Goal: Task Accomplishment & Management: Manage account settings

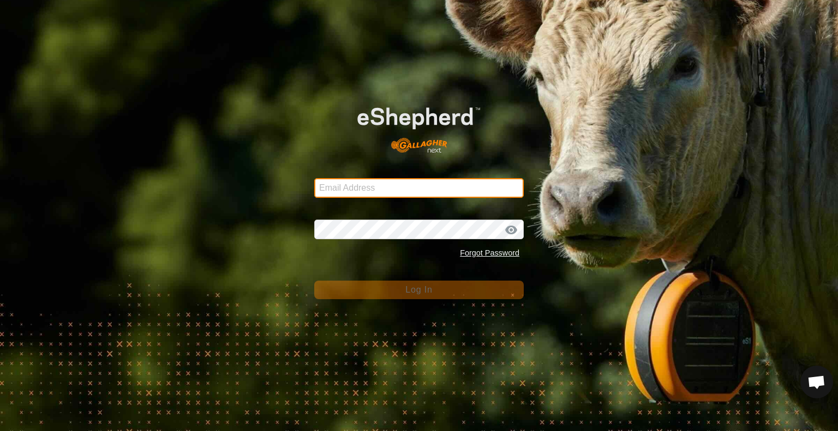
click at [344, 183] on input "Email Address" at bounding box center [418, 188] width 209 height 20
type input "[PERSON_NAME][EMAIL_ADDRESS][DOMAIN_NAME]"
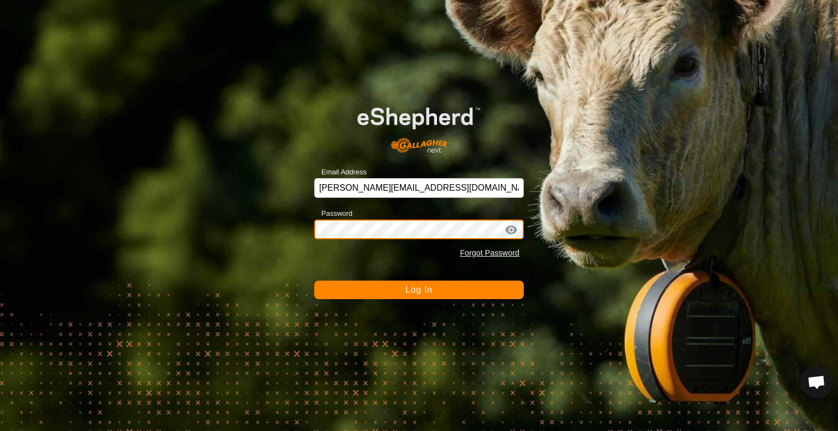
click at [314, 281] on button "Log In" at bounding box center [418, 290] width 209 height 19
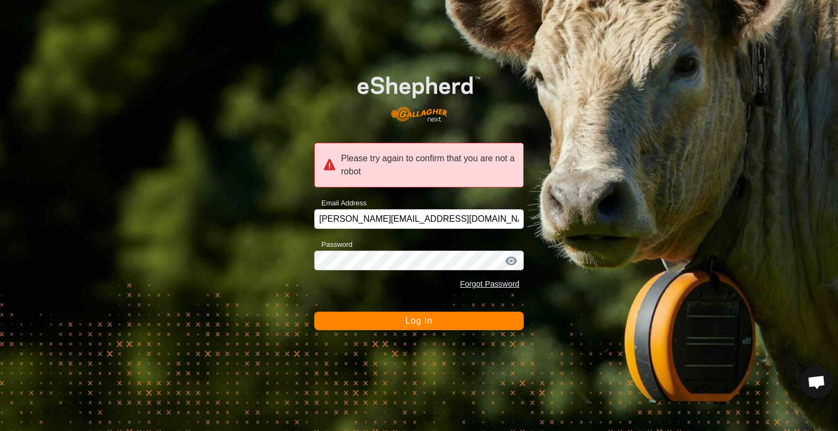
click at [515, 263] on div at bounding box center [511, 261] width 16 height 11
click at [465, 325] on button "Log In" at bounding box center [418, 321] width 209 height 19
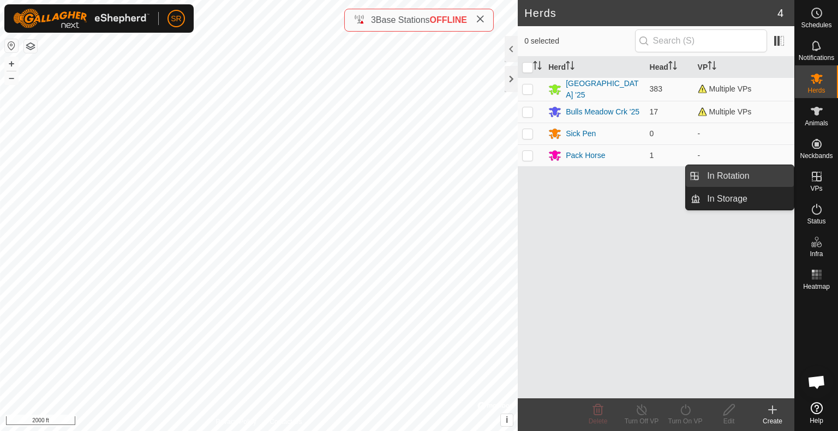
click at [775, 176] on link "In Rotation" at bounding box center [746, 176] width 93 height 22
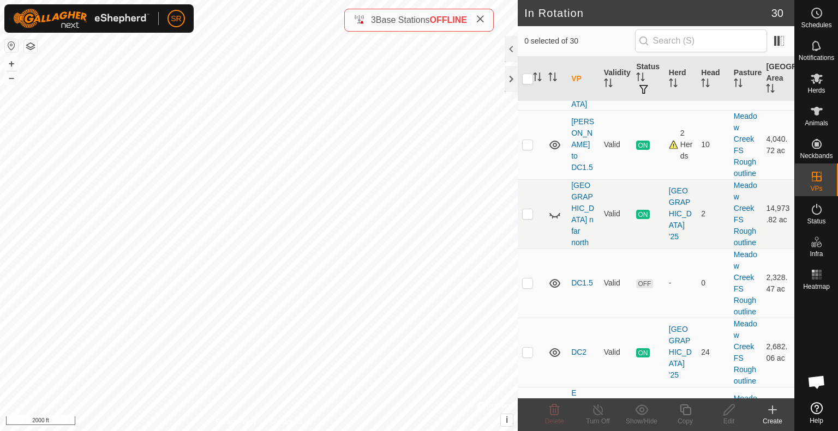
scroll to position [809, 0]
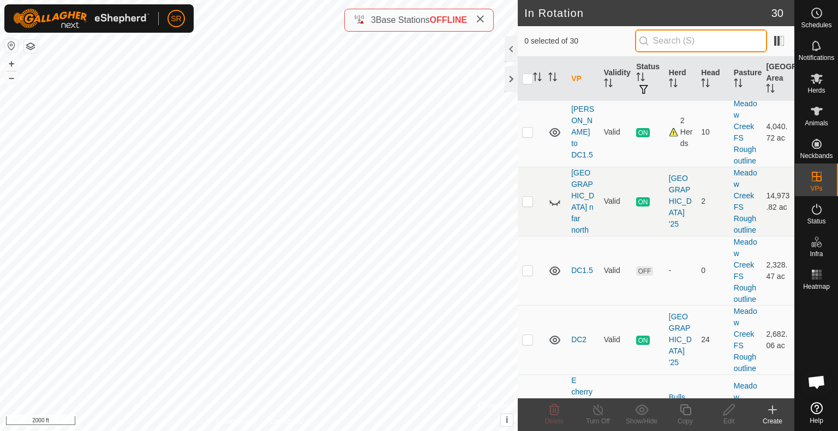
click at [672, 45] on input "text" at bounding box center [701, 40] width 132 height 23
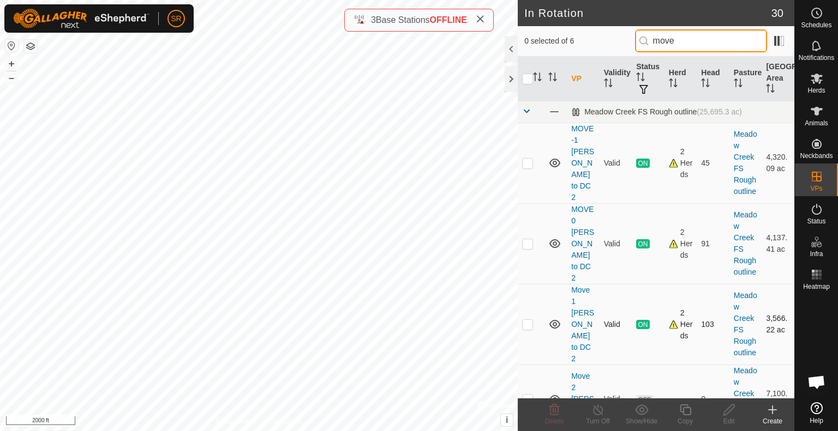
type input "move"
click at [528, 320] on p-checkbox at bounding box center [527, 324] width 11 height 9
checkbox input "true"
click at [686, 419] on div "Copy" at bounding box center [685, 422] width 44 height 10
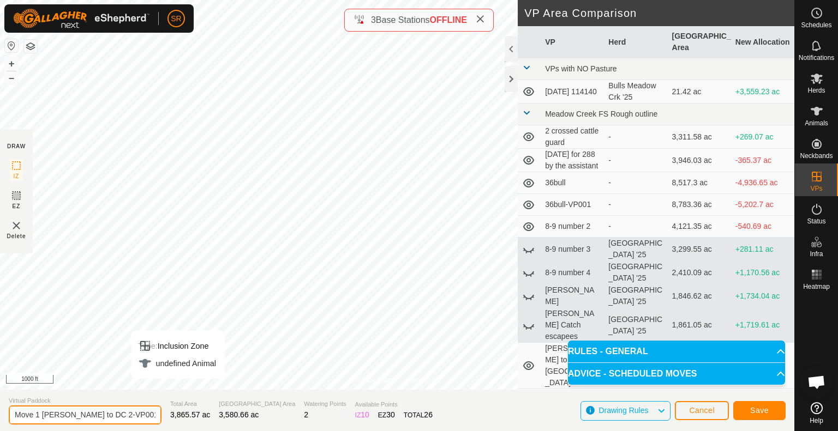
drag, startPoint x: 33, startPoint y: 415, endPoint x: 21, endPoint y: 418, distance: 11.9
click at [21, 418] on input "Move 1 [PERSON_NAME] to DC 2-VP001" at bounding box center [85, 415] width 153 height 19
click at [13, 416] on input "MOVE 1 [PERSON_NAME] to DC 2-VP001" at bounding box center [85, 415] width 153 height 19
type input "Catch escapees MOVE 1 [PERSON_NAME] to [GEOGRAPHIC_DATA] 2-VP001"
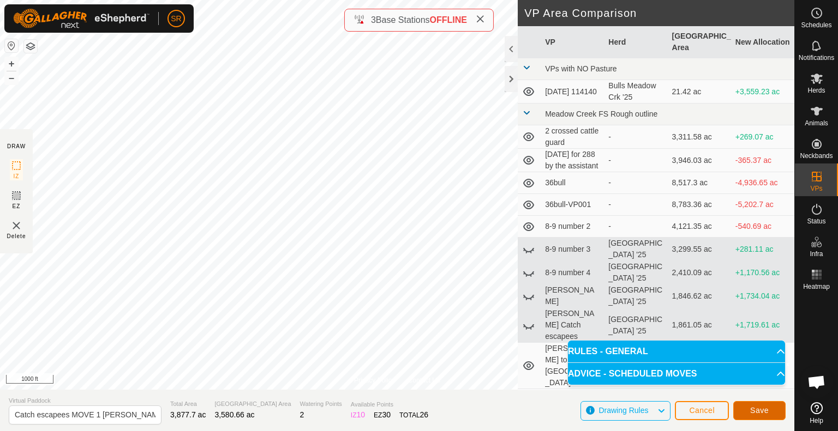
click at [775, 409] on button "Save" at bounding box center [759, 410] width 52 height 19
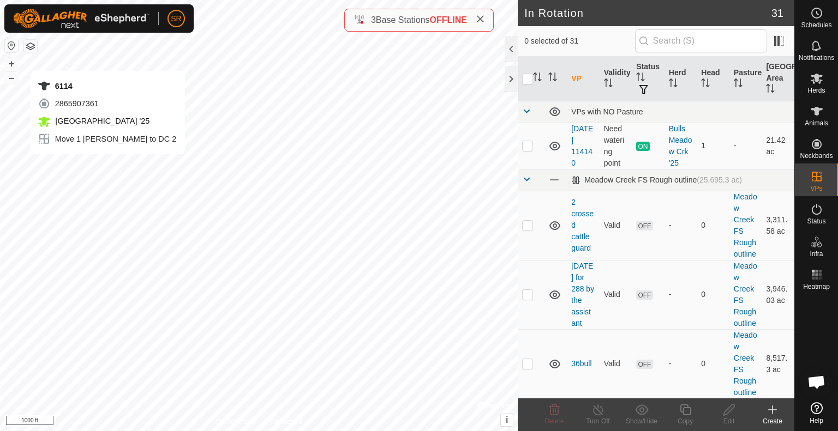
click at [107, 165] on div "6114 2865907361 [GEOGRAPHIC_DATA] '25 Move 1 [PERSON_NAME] to DC 2 + – ⇧ i © Ma…" at bounding box center [259, 215] width 518 height 431
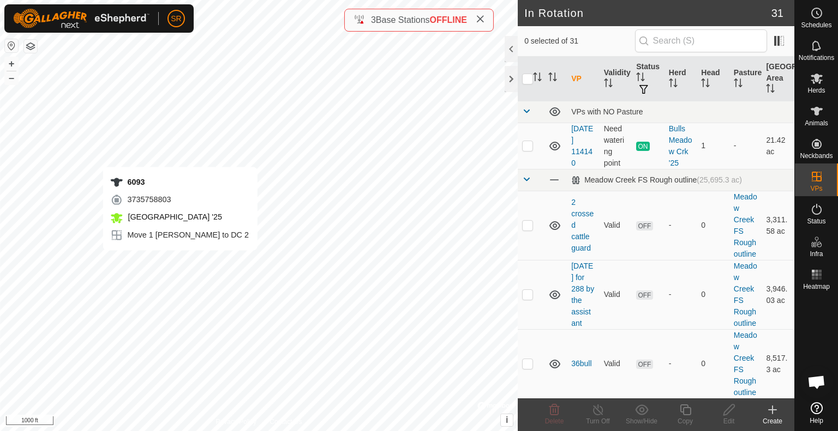
click at [180, 261] on div "6093 3735758803 [GEOGRAPHIC_DATA] '25 Move 1 [PERSON_NAME] to DC 2 + – ⇧ i © Ma…" at bounding box center [259, 215] width 518 height 431
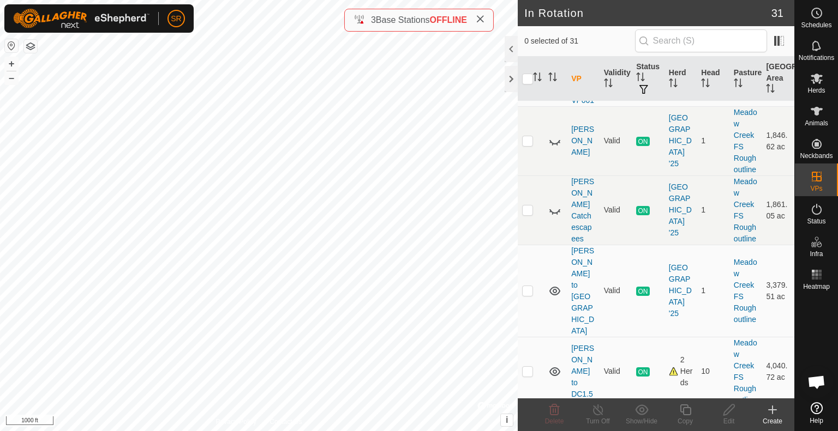
scroll to position [766, 0]
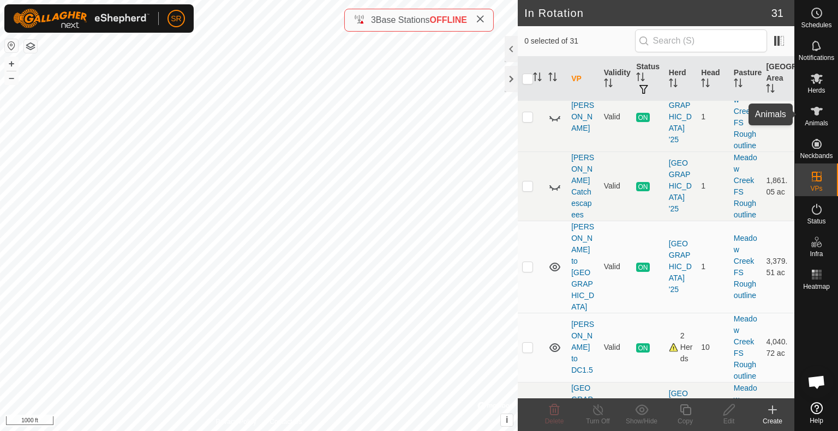
click at [822, 115] on icon at bounding box center [816, 111] width 13 height 13
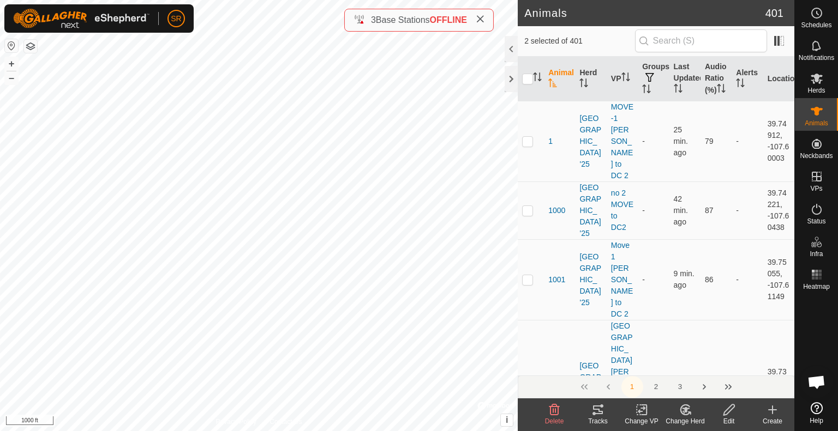
click at [636, 414] on icon at bounding box center [642, 410] width 14 height 13
click at [670, 367] on link "Choose VP..." at bounding box center [674, 363] width 108 height 22
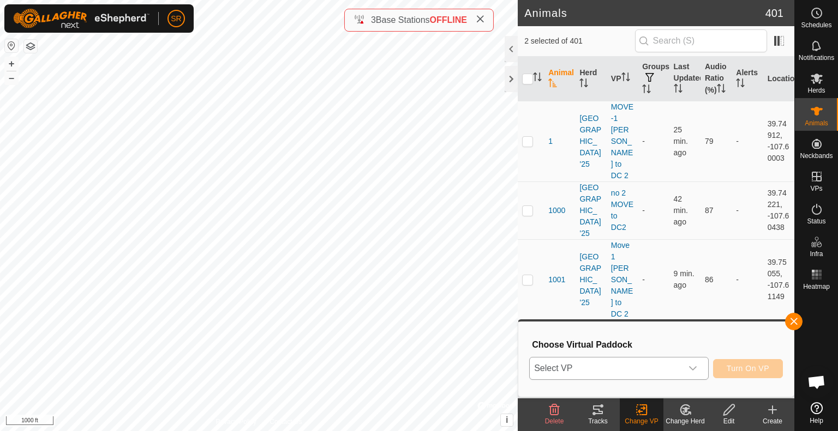
click at [625, 374] on span "Select VP" at bounding box center [606, 369] width 152 height 22
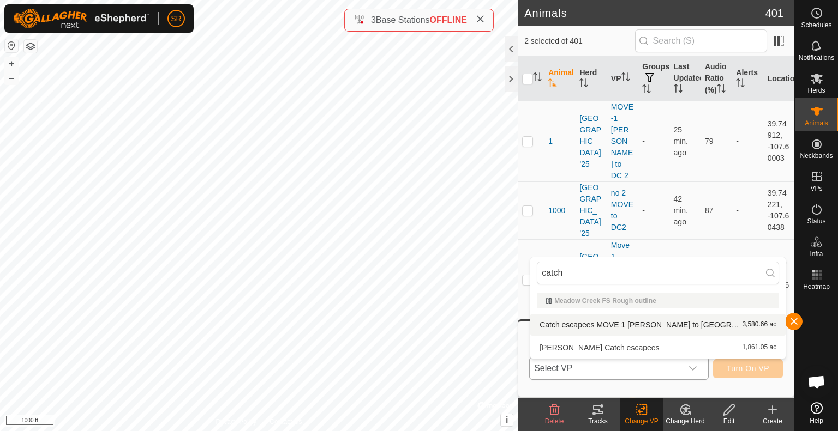
type input "catch"
click at [603, 327] on li "Catch escapees MOVE 1 [PERSON_NAME] to DC 2-VP001 3,580.66 ac" at bounding box center [657, 325] width 255 height 22
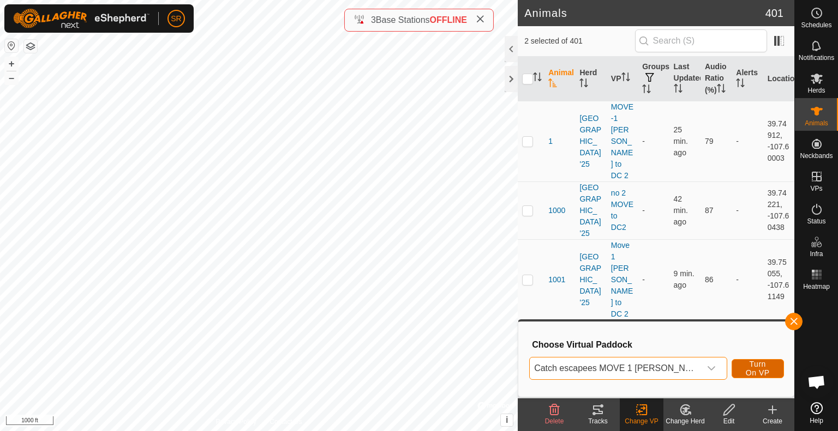
click at [748, 367] on span "Turn On VP" at bounding box center [757, 368] width 25 height 17
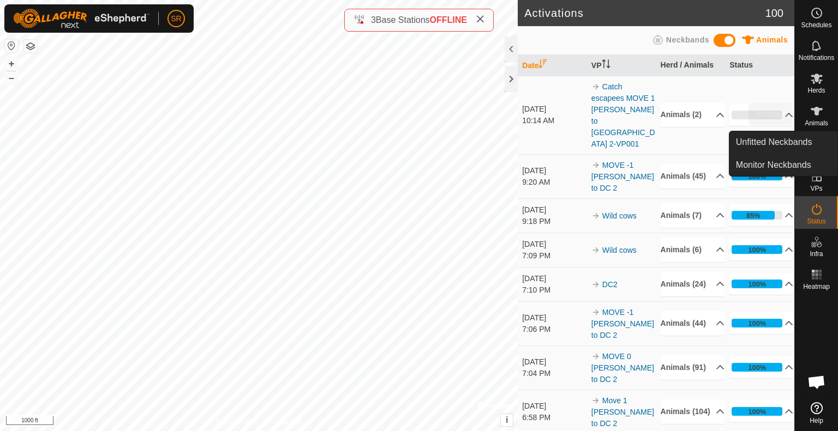
click at [820, 113] on icon at bounding box center [816, 111] width 13 height 13
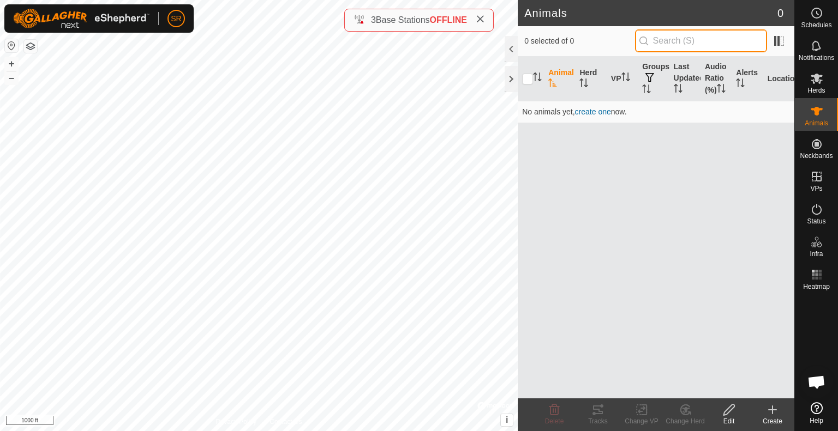
click at [671, 43] on input "text" at bounding box center [701, 40] width 132 height 23
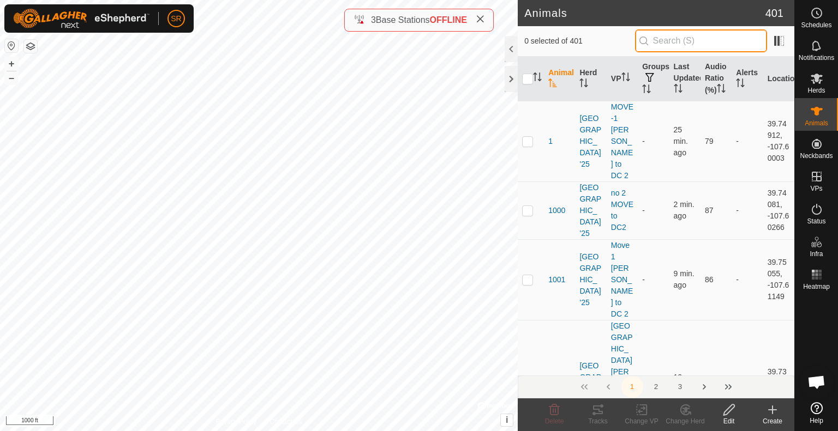
click at [687, 41] on input "text" at bounding box center [701, 40] width 132 height 23
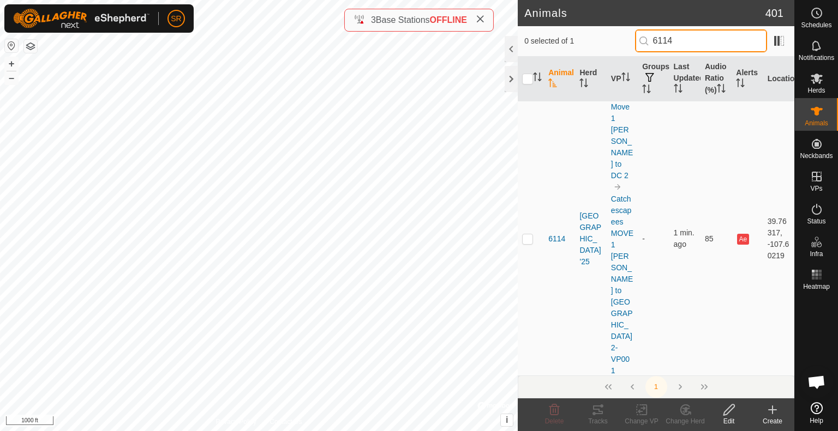
type input "6114"
click at [624, 216] on link "Catch escapees MOVE 1 [PERSON_NAME] to [GEOGRAPHIC_DATA] 2-VP001" at bounding box center [622, 285] width 22 height 181
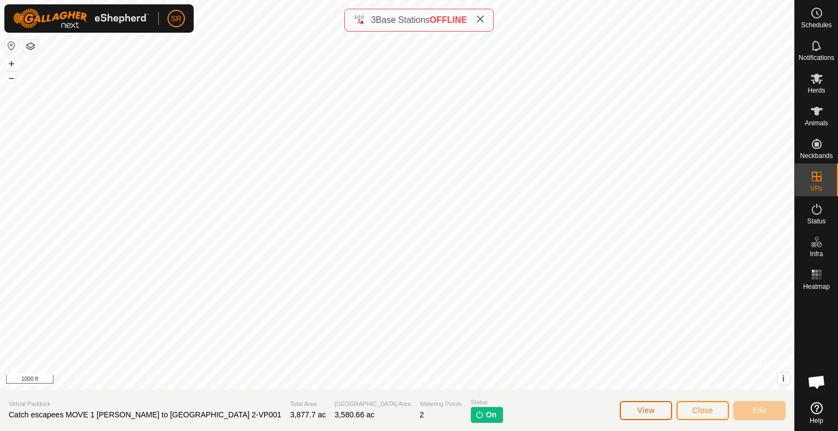
click at [650, 412] on span "View" at bounding box center [645, 410] width 17 height 9
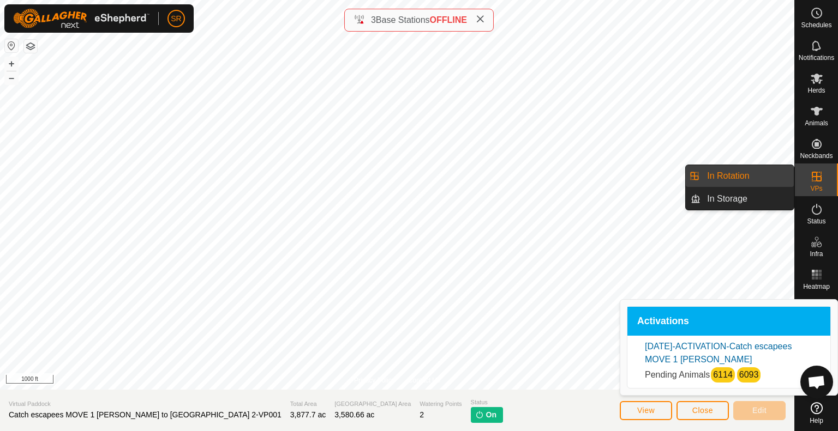
click at [817, 170] on icon at bounding box center [816, 176] width 13 height 13
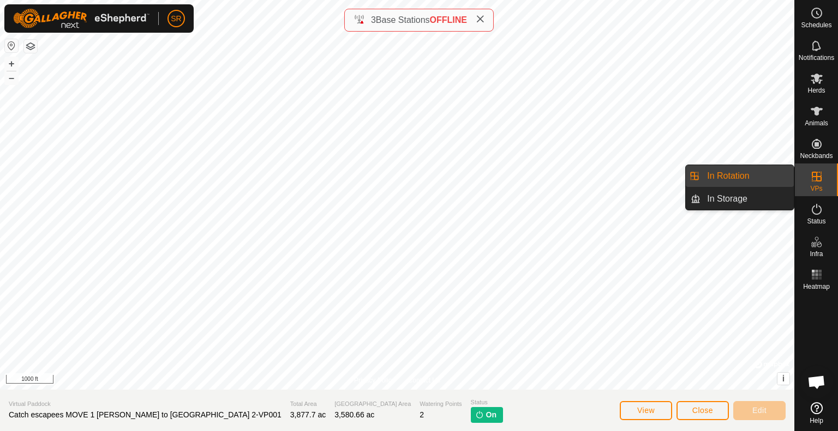
click at [778, 170] on link "In Rotation" at bounding box center [746, 176] width 93 height 22
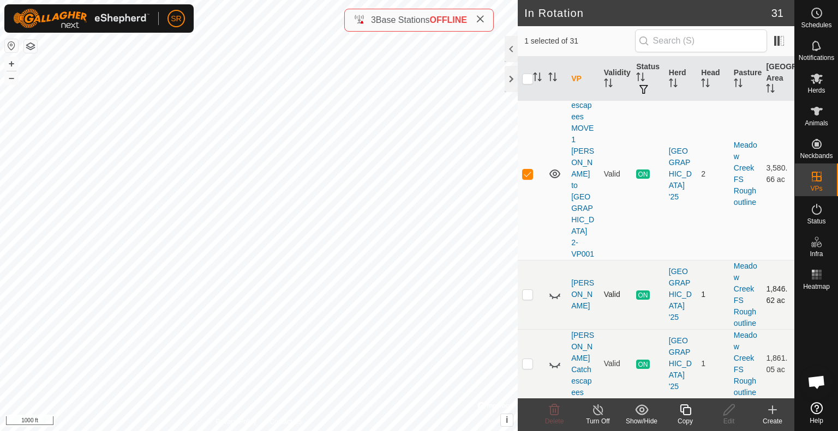
scroll to position [582, 0]
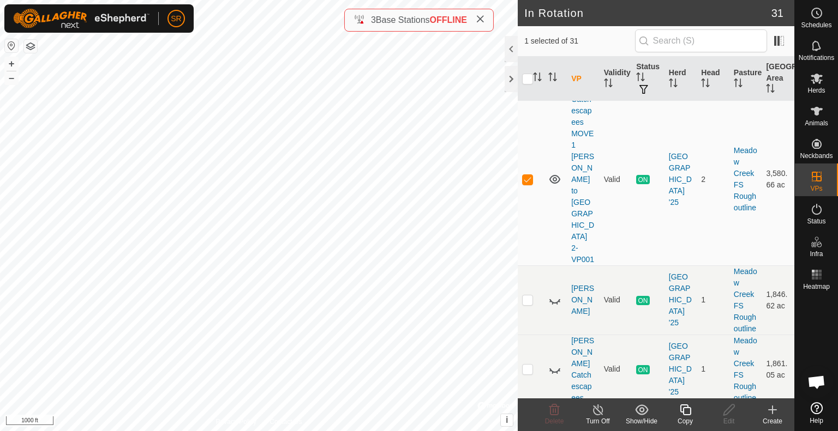
click at [686, 414] on icon at bounding box center [685, 410] width 14 height 13
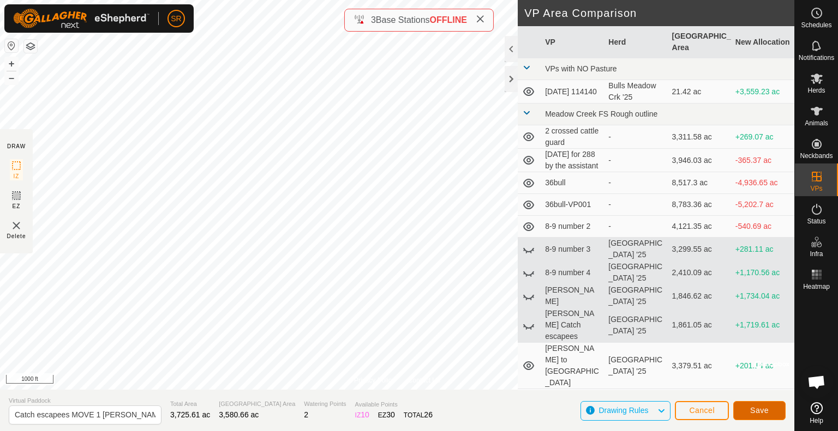
click at [756, 407] on span "Save" at bounding box center [759, 410] width 19 height 9
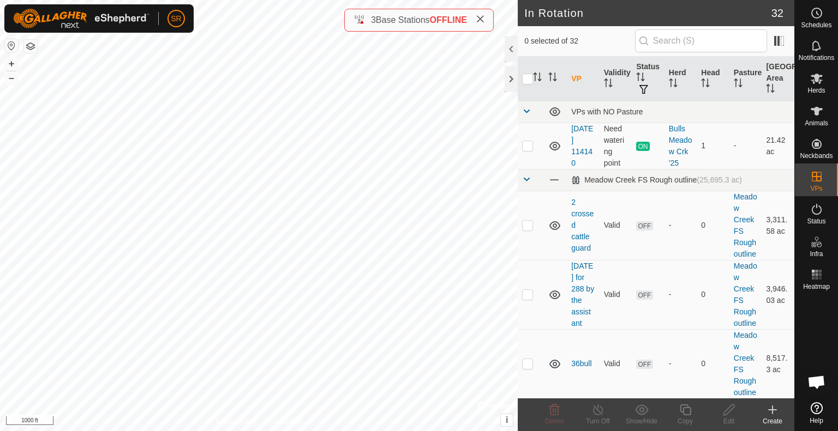
checkbox input "true"
click at [681, 415] on icon at bounding box center [685, 410] width 14 height 13
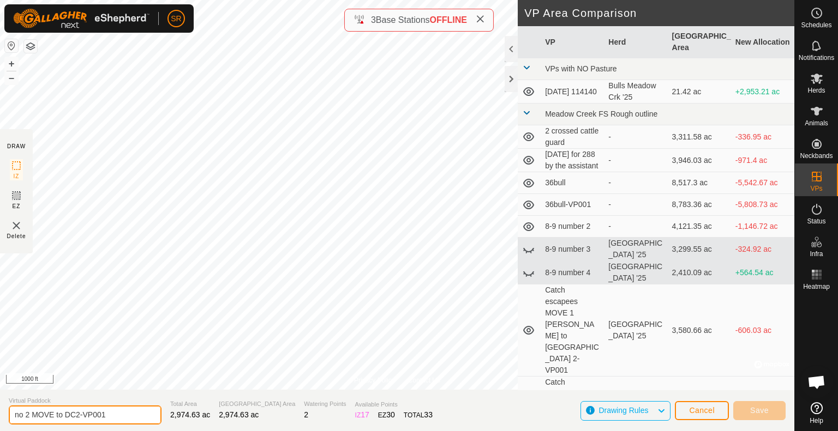
click at [15, 421] on input "no 2 MOVE to DC2-VP001" at bounding box center [85, 415] width 153 height 19
click at [31, 415] on input "no 2 MOVE to DC2-VP001" at bounding box center [85, 415] width 153 height 19
click at [120, 419] on input "no 1.5 MOVE to DC2-VP001" at bounding box center [85, 415] width 153 height 19
click at [23, 415] on input "no 1.5 MOVE to DC2" at bounding box center [85, 415] width 153 height 19
type input "no 1.5 MOVE to DC2"
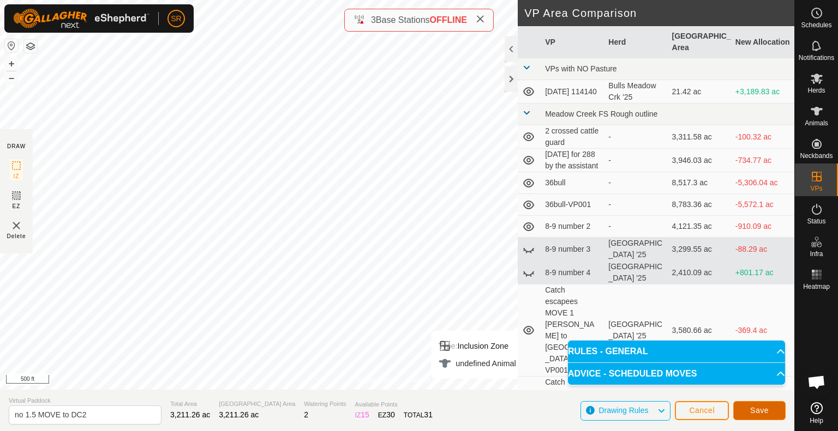
click at [779, 414] on button "Save" at bounding box center [759, 410] width 52 height 19
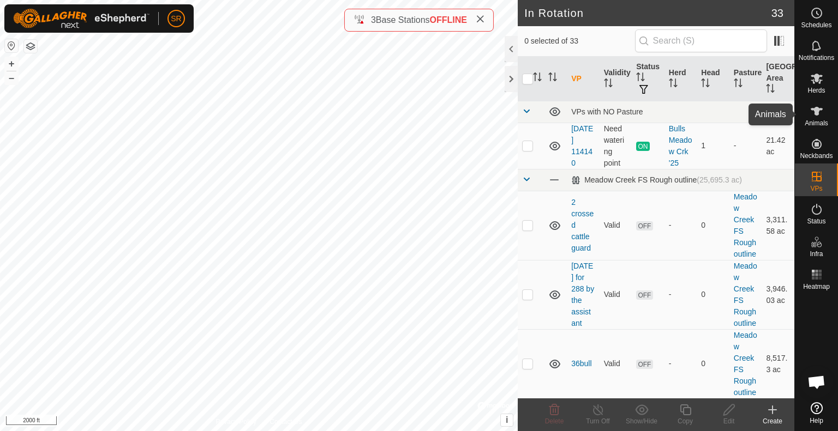
click at [818, 117] on icon at bounding box center [816, 111] width 13 height 13
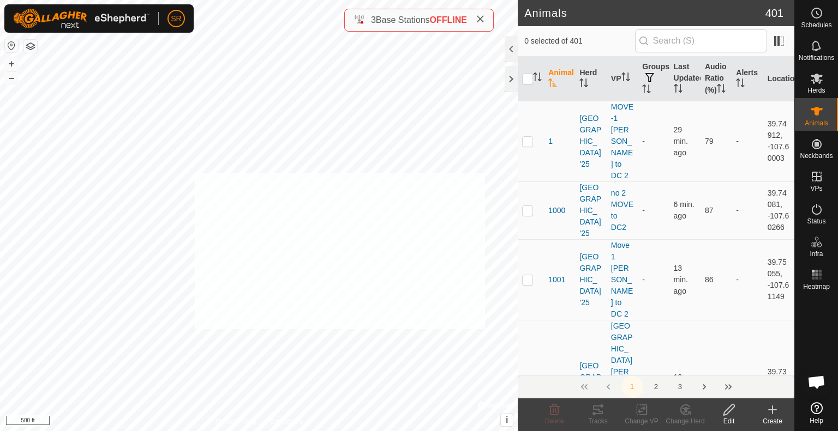
checkbox input "true"
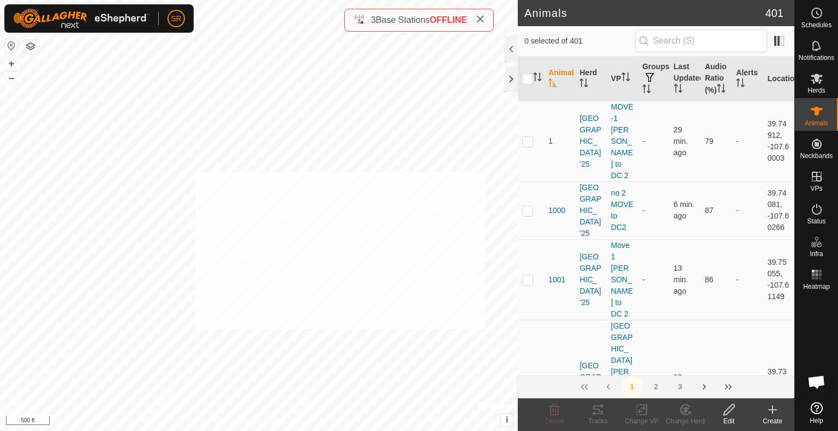
checkbox input "true"
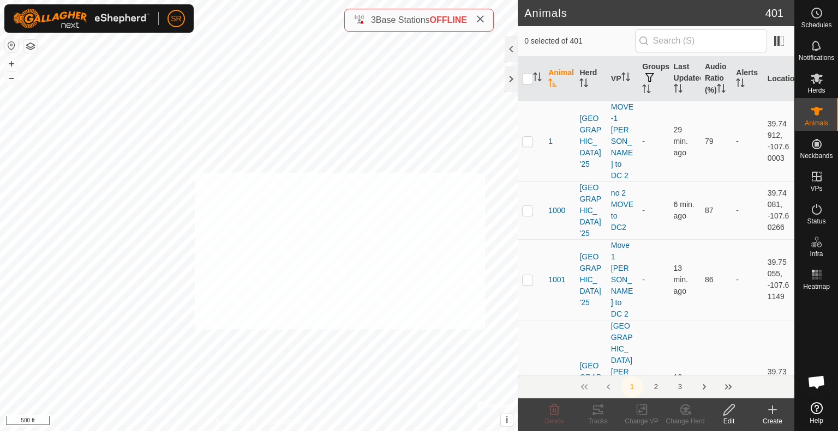
checkbox input "true"
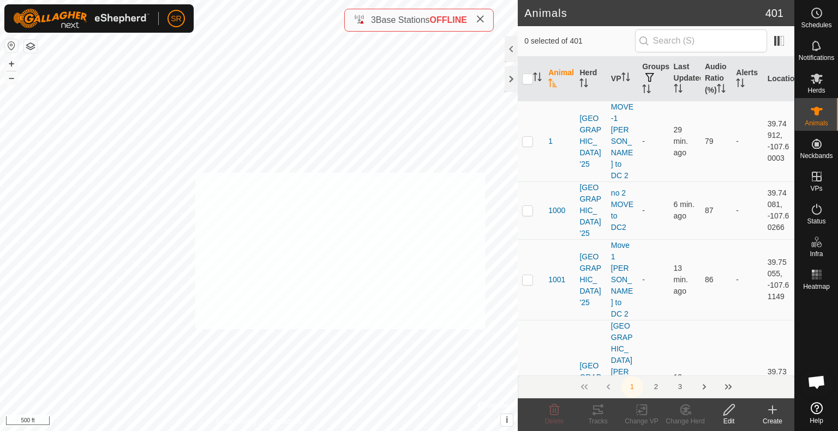
checkbox input "true"
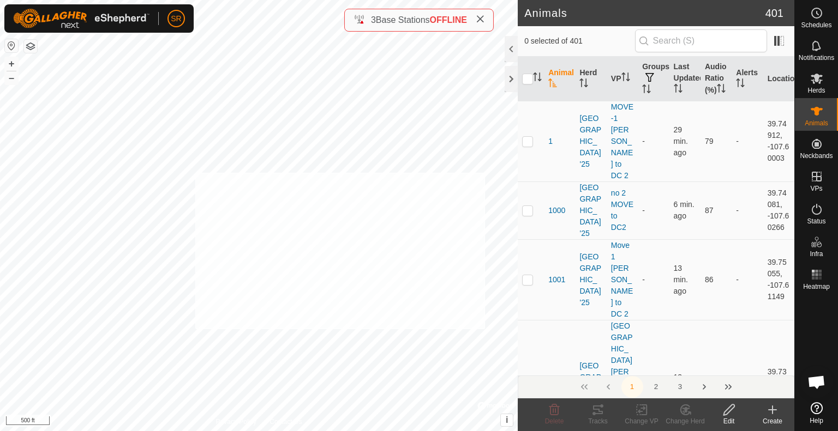
checkbox input "true"
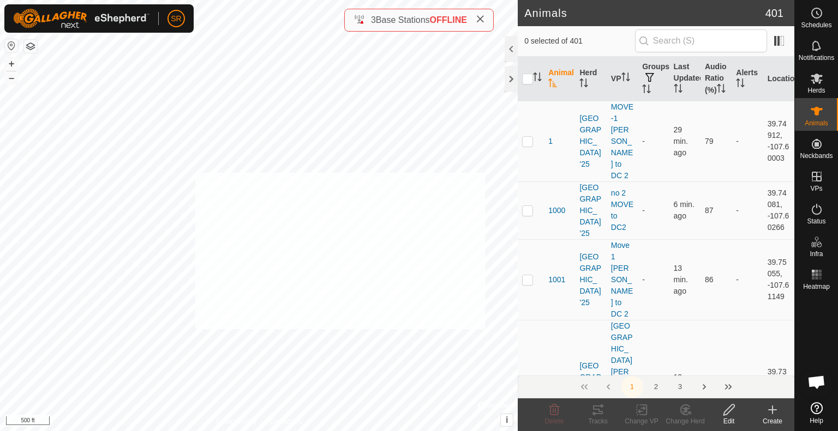
checkbox input "true"
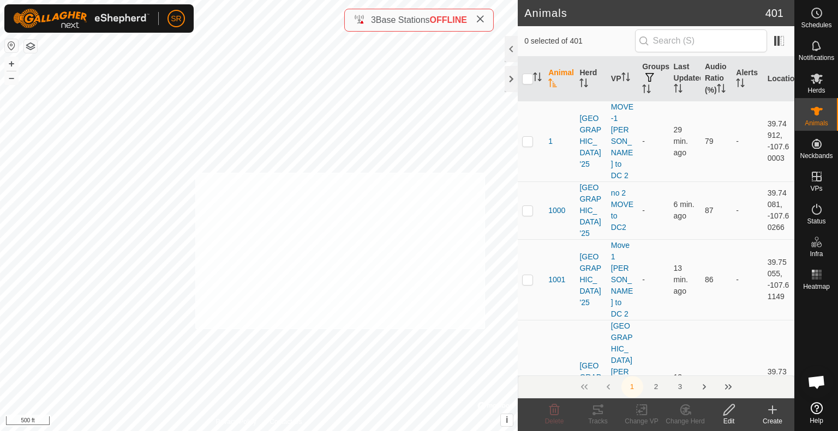
checkbox input "true"
click at [476, 359] on div "6119 3445182511 [GEOGRAPHIC_DATA] '25 Move 1 [PERSON_NAME] to DC 2 + – ⇧ i © Ma…" at bounding box center [259, 215] width 518 height 431
click at [435, 316] on div "1302 4023961014 [GEOGRAPHIC_DATA] '25 MOVE 0 [PERSON_NAME] to DC 2 + – ⇧ i © Ma…" at bounding box center [259, 215] width 518 height 431
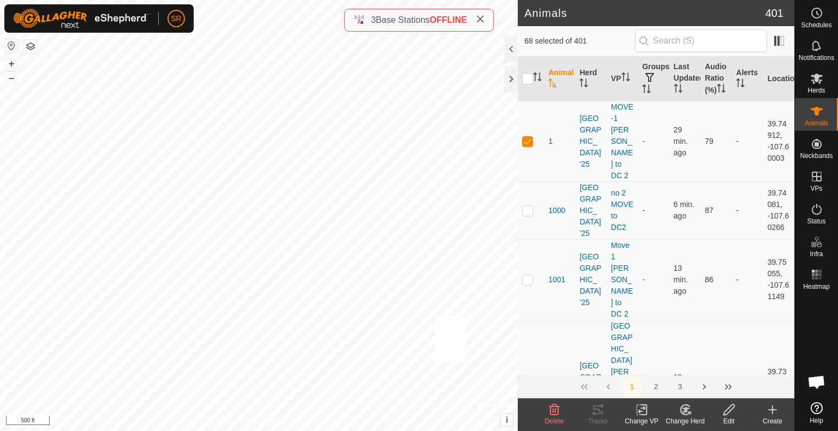
checkbox input "true"
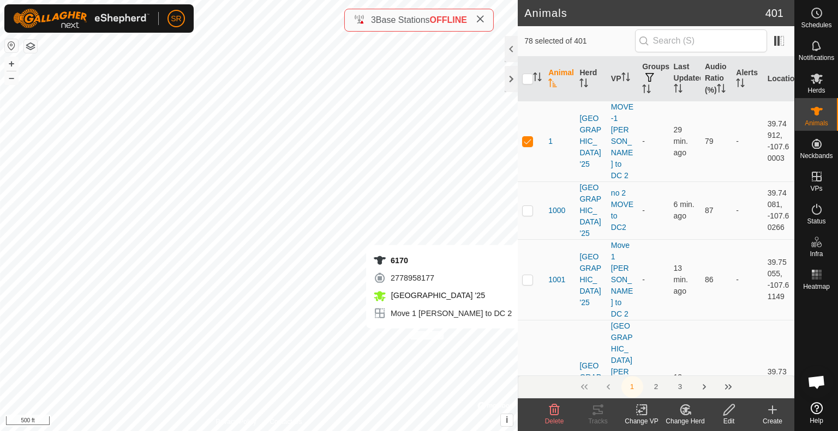
checkbox input "true"
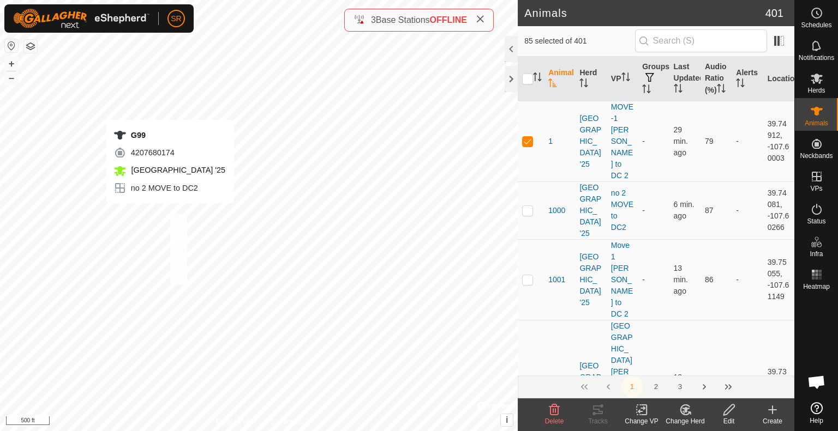
click at [170, 214] on div "G99 4207680174 [GEOGRAPHIC_DATA] '25 no 2 MOVE to DC2 + – ⇧ i © Mapbox , © Open…" at bounding box center [259, 215] width 518 height 431
checkbox input "true"
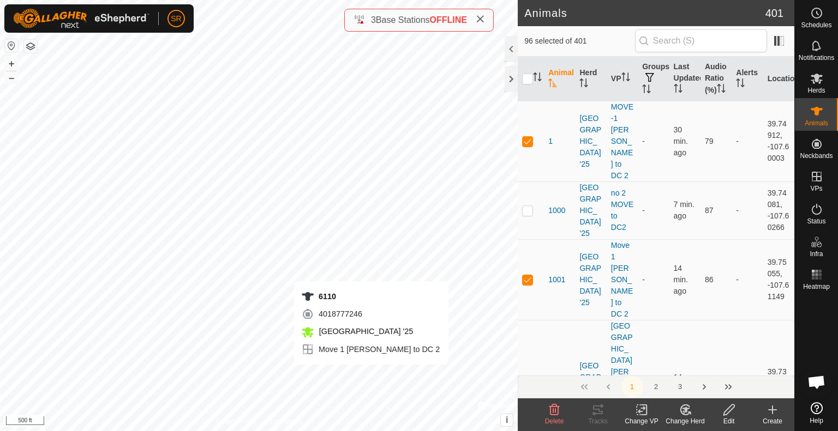
click at [371, 376] on div "6110 4018777246 [GEOGRAPHIC_DATA] '25 Move 1 [PERSON_NAME] to DC 2 + – ⇧ i © Ma…" at bounding box center [259, 215] width 518 height 431
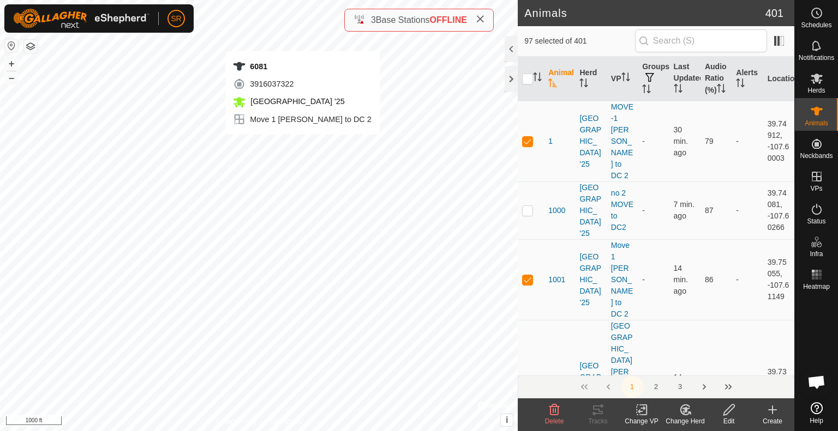
click at [303, 146] on div "6081 3916037322 [GEOGRAPHIC_DATA] '25 Move 1 [PERSON_NAME] to DC 2 + – ⇧ i © Ma…" at bounding box center [259, 215] width 518 height 431
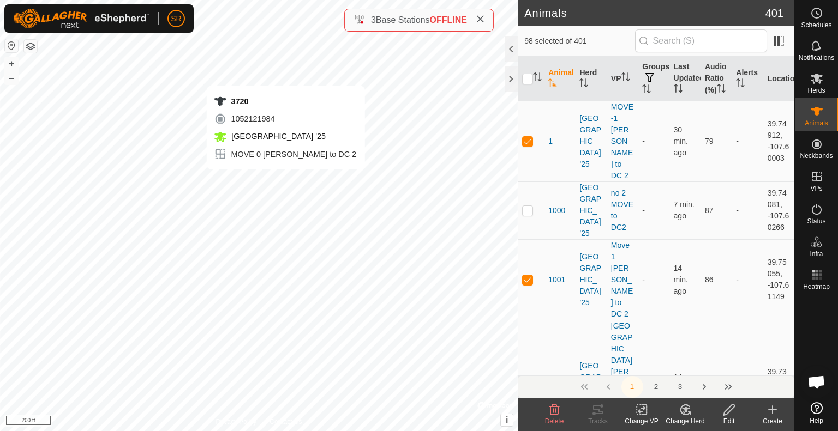
click at [286, 181] on div "3720 1052121984 [GEOGRAPHIC_DATA] '25 MOVE 0 [PERSON_NAME] to DC 2 + – ⇧ i © Ma…" at bounding box center [259, 215] width 518 height 431
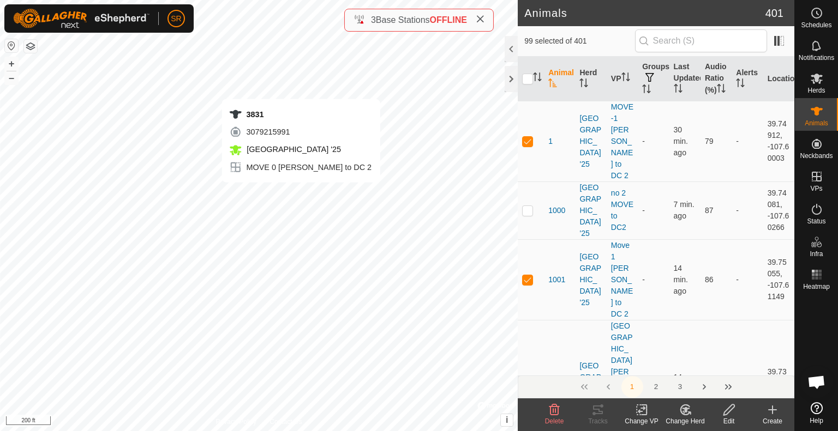
click at [301, 194] on div "3831 3079215991 [GEOGRAPHIC_DATA] '25 MOVE 0 [PERSON_NAME] to DC 2 + – ⇧ i © Ma…" at bounding box center [259, 215] width 518 height 431
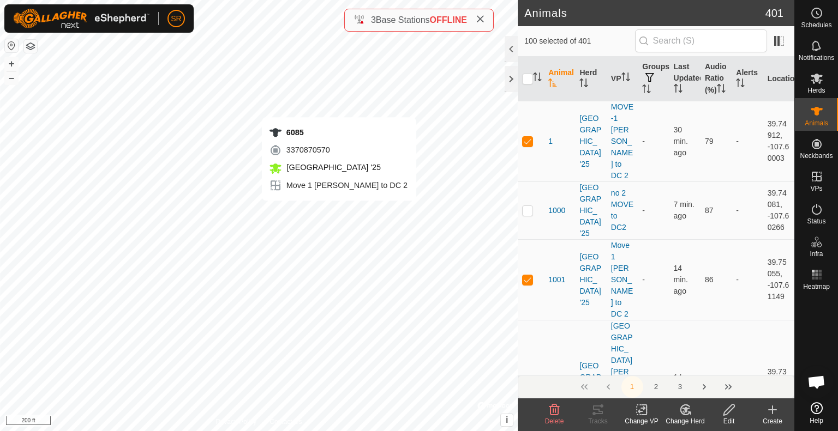
click at [339, 212] on div "6085 3370870570 [GEOGRAPHIC_DATA] '25 Move 1 [PERSON_NAME] to DC 2 + – ⇧ i © Ma…" at bounding box center [259, 215] width 518 height 431
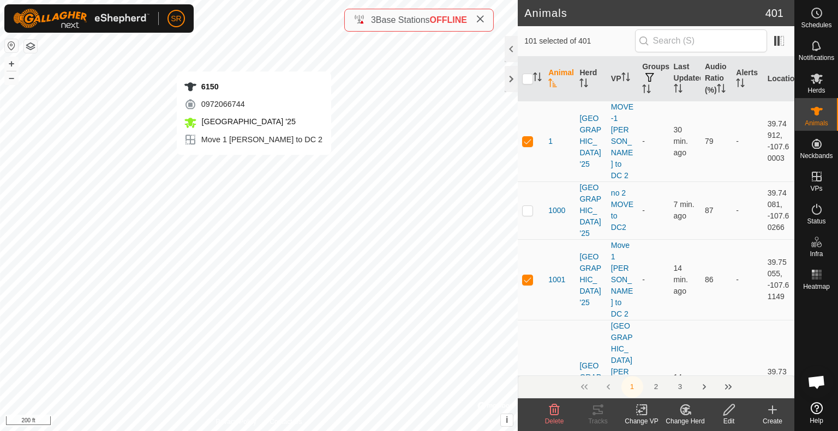
click at [254, 166] on div "6150 0972066744 [GEOGRAPHIC_DATA] '25 Move 1 [PERSON_NAME] to DC 2 + – ⇧ i © Ma…" at bounding box center [259, 215] width 518 height 431
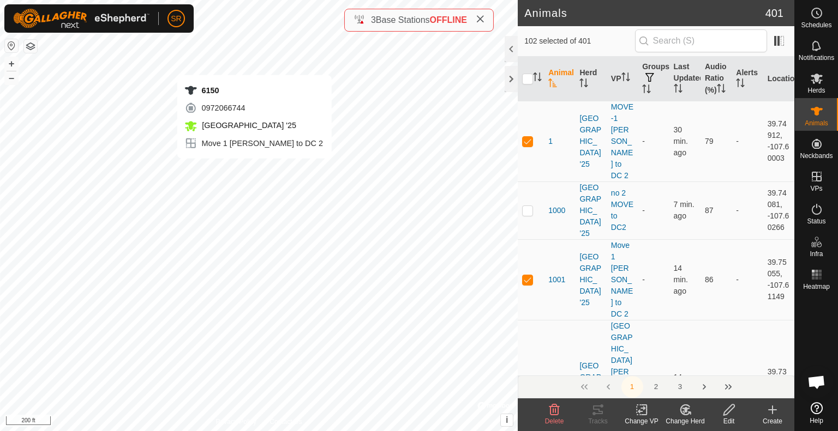
click at [254, 170] on div "6150 0972066744 [GEOGRAPHIC_DATA] '25 Move 1 [PERSON_NAME] to DC 2 + – ⇧ i © Ma…" at bounding box center [259, 215] width 518 height 431
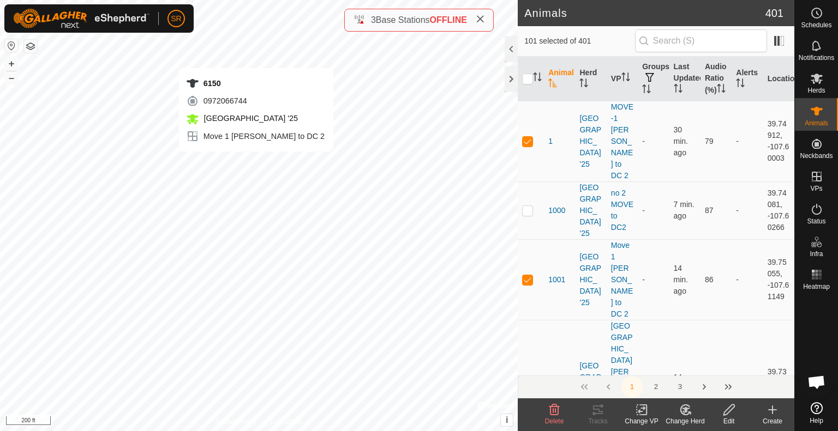
click at [256, 163] on div "6150 0972066744 [GEOGRAPHIC_DATA] '25 Move 1 [PERSON_NAME] to DC 2 + – ⇧ i © Ma…" at bounding box center [259, 215] width 518 height 431
click at [254, 163] on div "3476 1484016766 [GEOGRAPHIC_DATA] '25 Move 1 [PERSON_NAME] to DC 2 + – ⇧ i © Ma…" at bounding box center [259, 215] width 518 height 431
checkbox input "true"
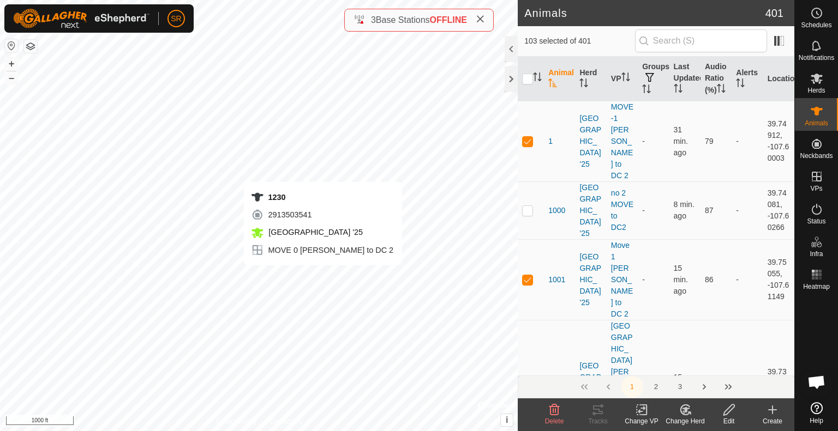
click at [323, 277] on div "1230 2913503541 [GEOGRAPHIC_DATA] '25 MOVE 0 [PERSON_NAME] to DC 2 + – ⇧ i © Ma…" at bounding box center [259, 215] width 518 height 431
checkbox input "true"
click at [320, 296] on div "3636 3531303924 [GEOGRAPHIC_DATA] '25 MOVE 0 [PERSON_NAME] to DC 2 + – ⇧ i © Ma…" at bounding box center [259, 215] width 518 height 431
checkbox input "true"
click at [641, 406] on icon at bounding box center [642, 410] width 14 height 13
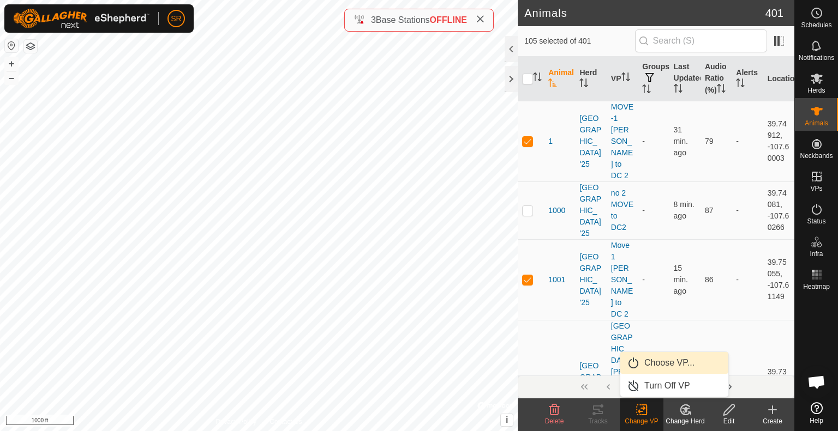
click at [669, 364] on link "Choose VP..." at bounding box center [674, 363] width 108 height 22
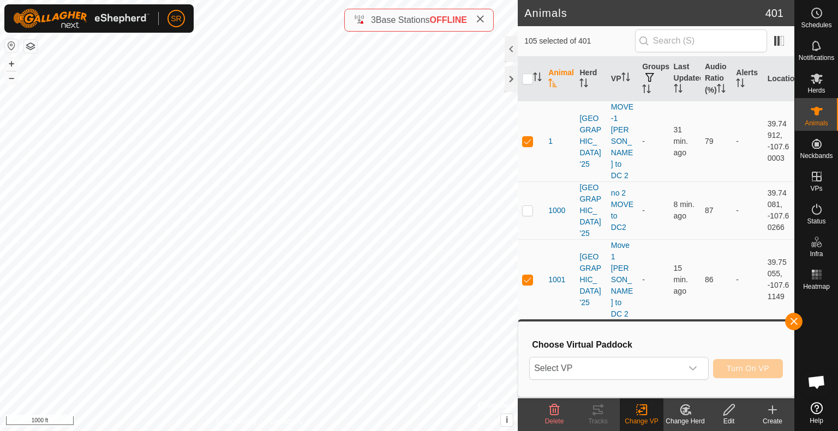
click at [669, 364] on span "Select VP" at bounding box center [606, 369] width 152 height 22
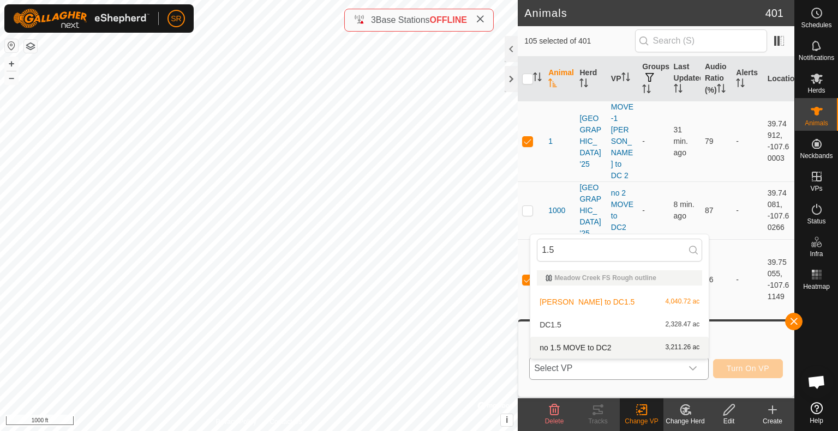
type input "1.5"
click at [591, 346] on li "no 1.5 MOVE to DC2 3,211.26 ac" at bounding box center [619, 348] width 178 height 22
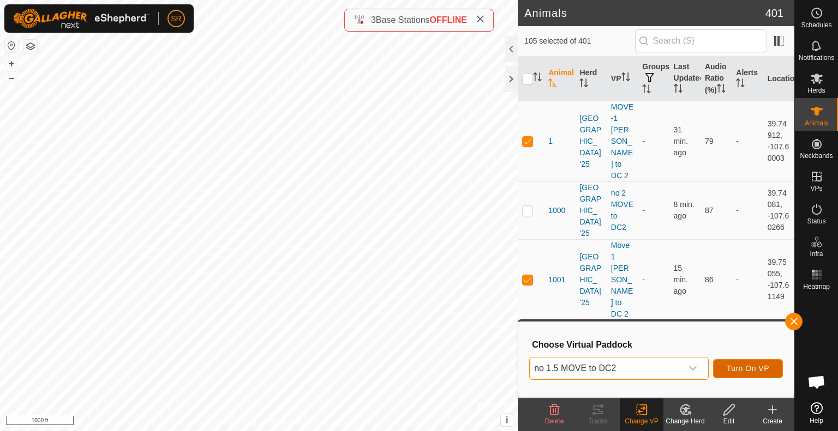
click at [771, 371] on button "Turn On VP" at bounding box center [748, 368] width 70 height 19
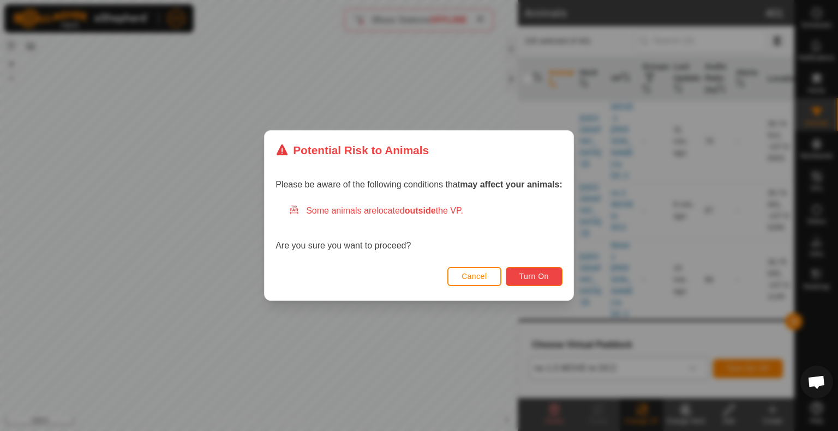
click at [524, 275] on span "Turn On" at bounding box center [533, 276] width 29 height 9
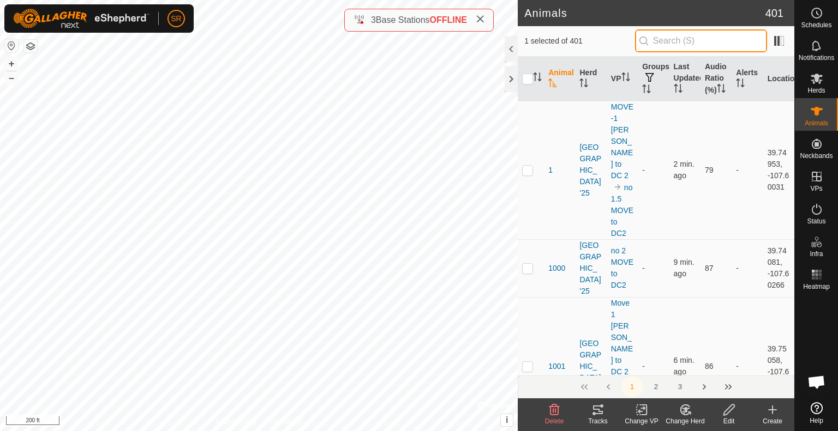
click at [711, 45] on input "text" at bounding box center [701, 40] width 132 height 23
type input "1013"
checkbox input "true"
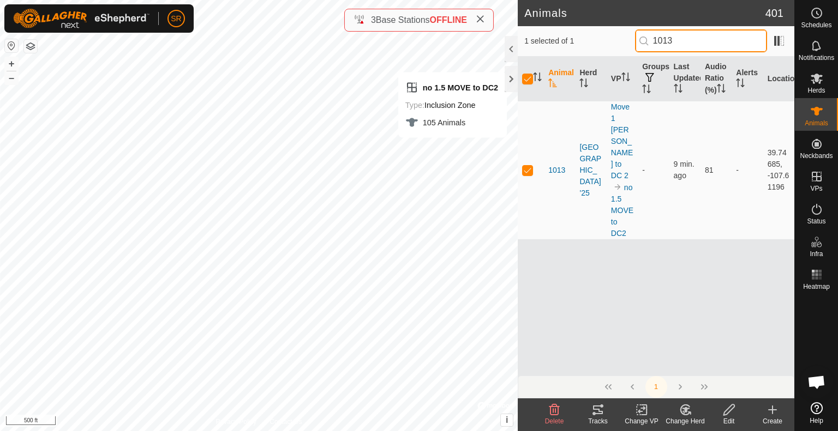
type input "1013"
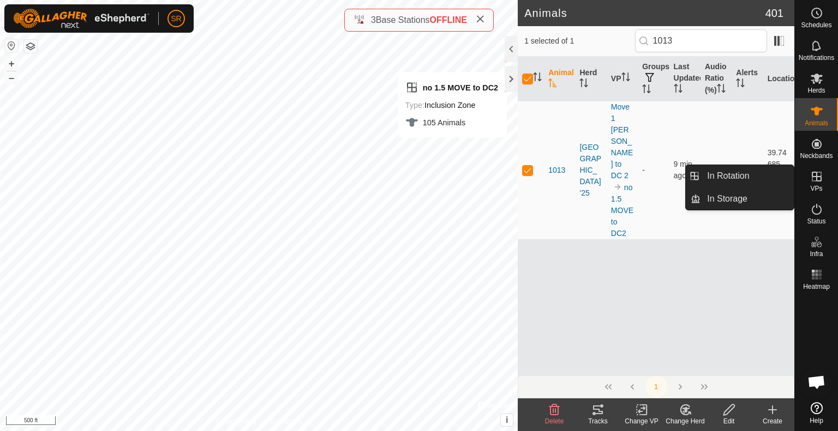
click at [819, 181] on icon at bounding box center [817, 177] width 10 height 10
click at [762, 179] on link "In Rotation" at bounding box center [746, 176] width 93 height 22
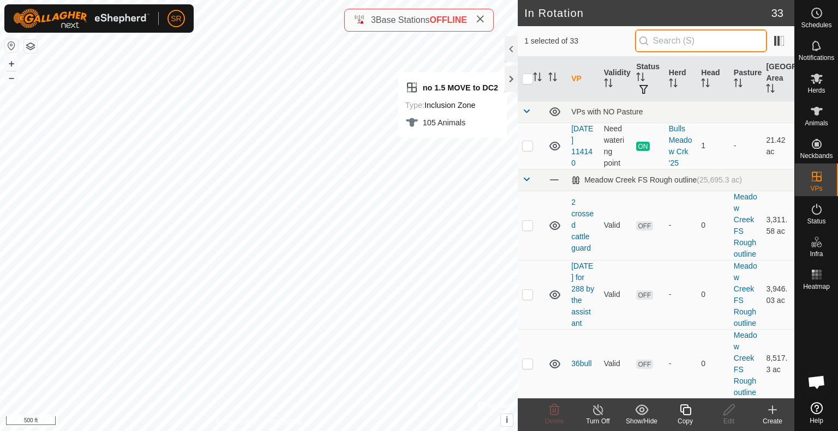
click at [691, 41] on input "text" at bounding box center [701, 40] width 132 height 23
type input "1"
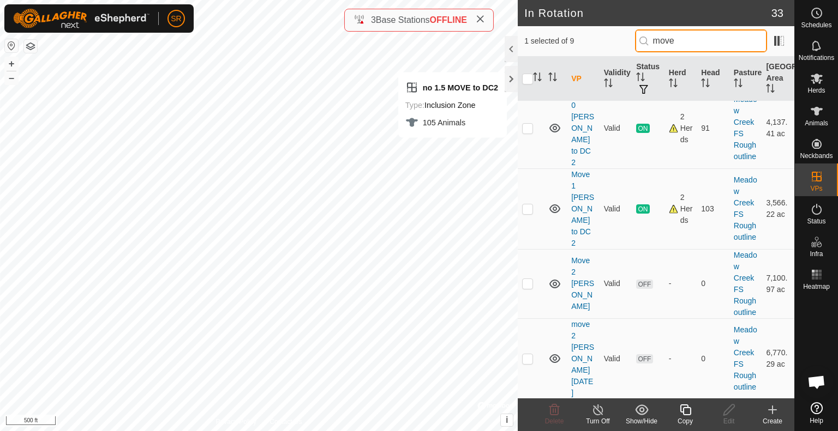
scroll to position [438, 0]
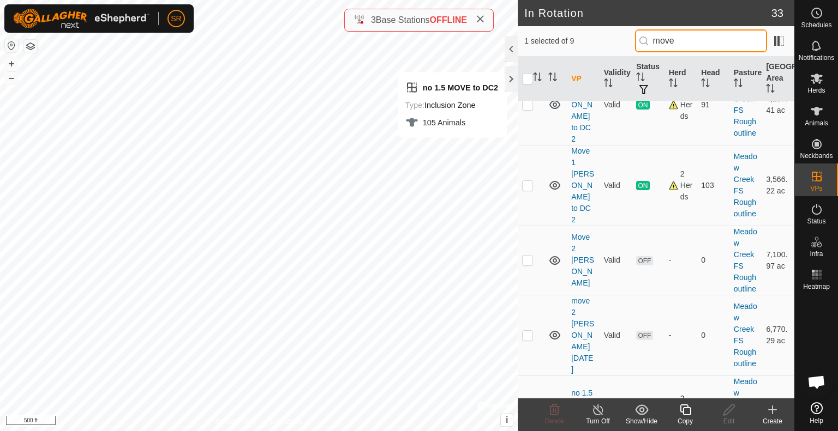
type input "move"
click at [529, 294] on tbody "Meadow Creek FS Rough outline (25,695.3 ac) Catch escapees MOVE 1 [PERSON_NAME]…" at bounding box center [656, 88] width 277 height 851
click at [528, 406] on p-checkbox at bounding box center [527, 410] width 11 height 9
checkbox input "false"
